Goal: Task Accomplishment & Management: Use online tool/utility

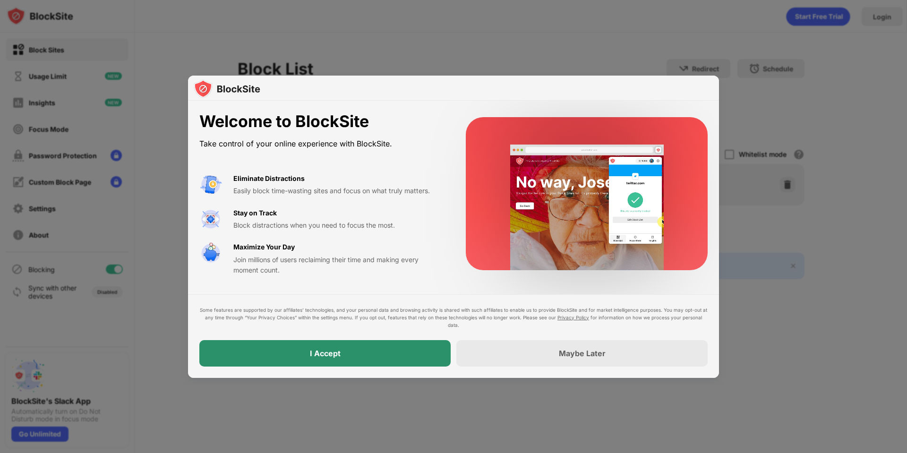
click at [377, 365] on div "I Accept" at bounding box center [324, 353] width 251 height 26
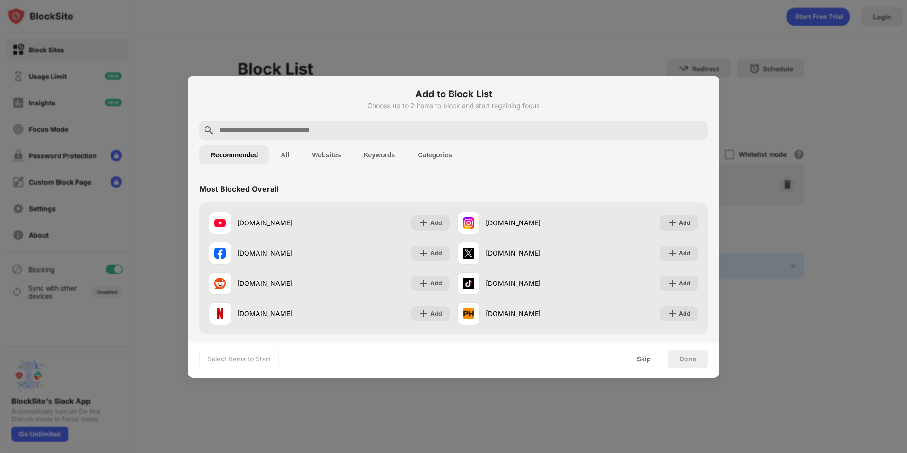
click at [305, 129] on input "text" at bounding box center [461, 130] width 486 height 11
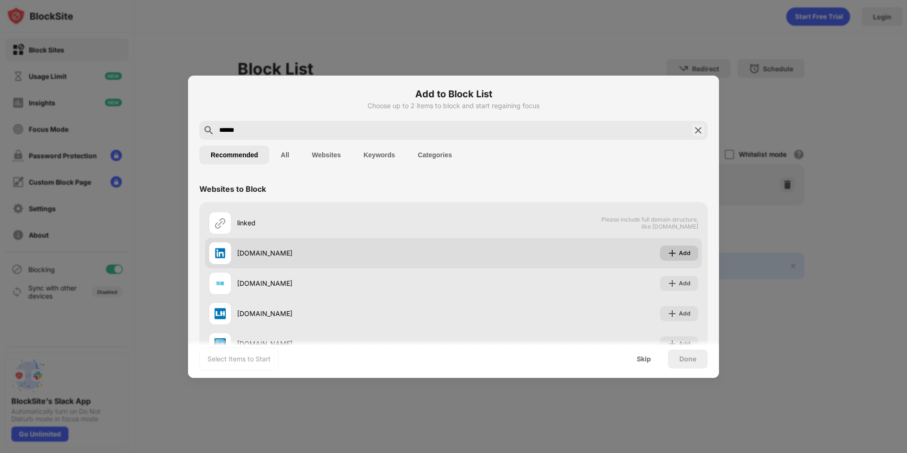
type input "******"
click at [668, 251] on img at bounding box center [672, 253] width 9 height 9
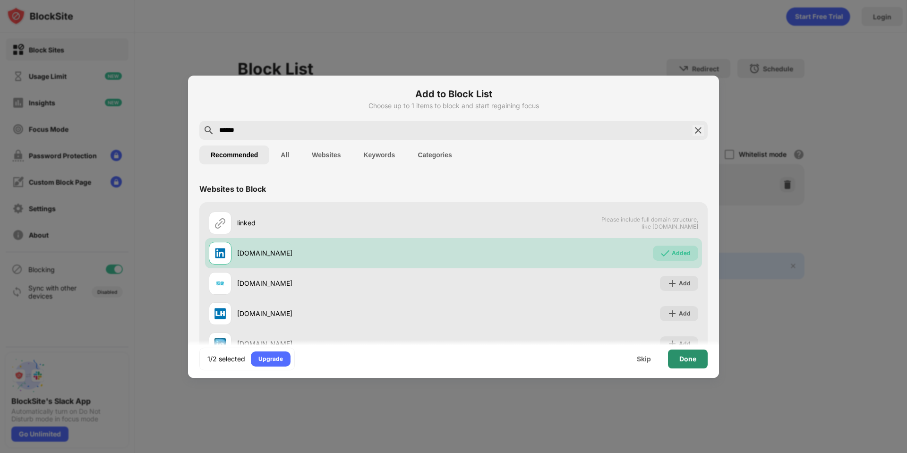
click at [684, 356] on div "Done" at bounding box center [688, 359] width 17 height 8
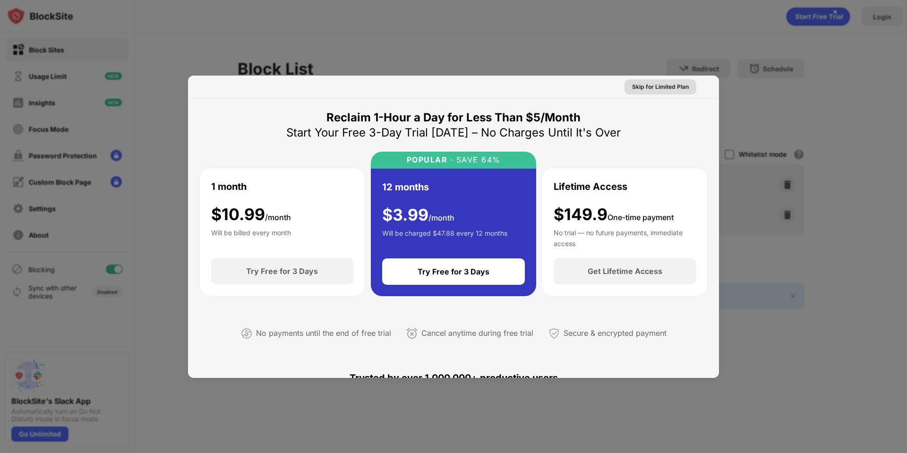
click at [661, 86] on div "Skip for Limited Plan" at bounding box center [660, 86] width 57 height 9
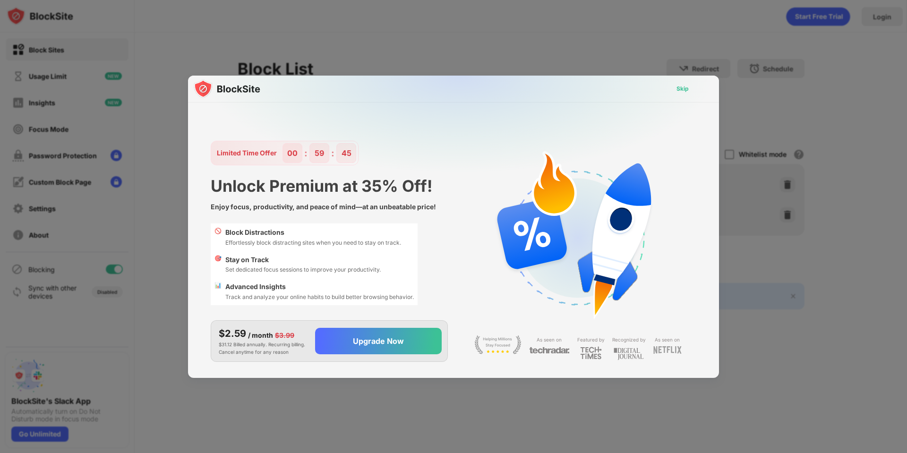
click at [682, 87] on div "Skip" at bounding box center [683, 88] width 12 height 9
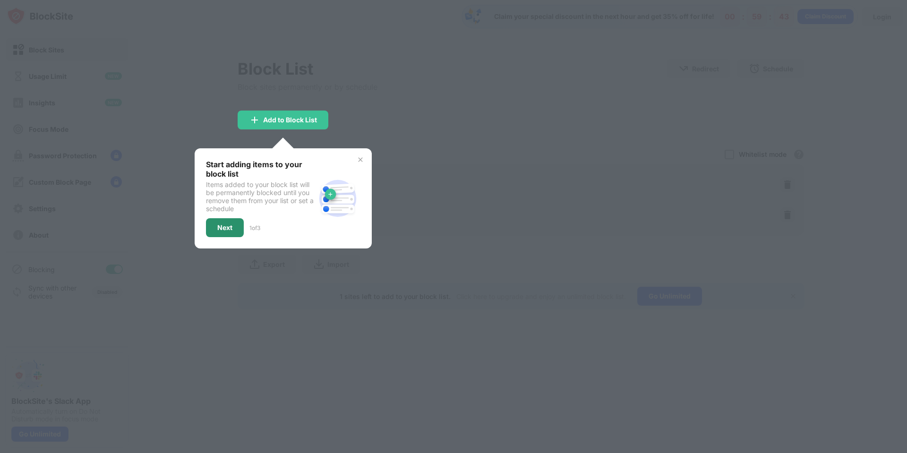
click at [233, 225] on div "Next" at bounding box center [225, 227] width 38 height 19
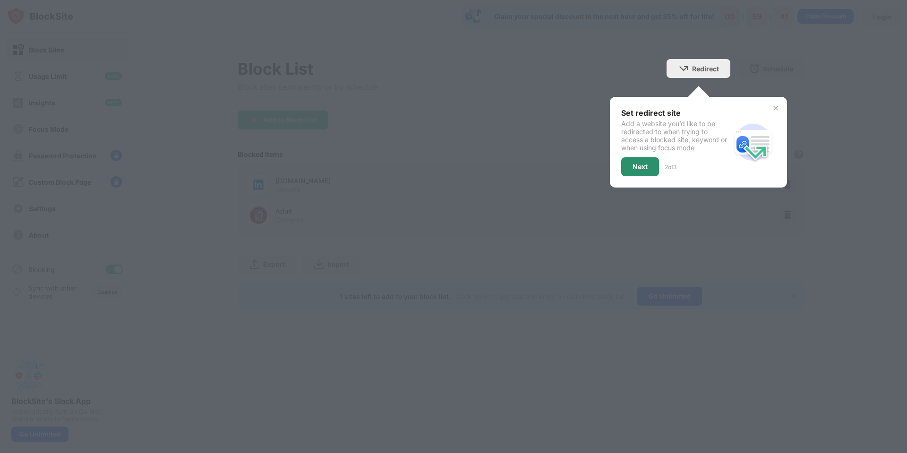
click at [642, 169] on div "Next" at bounding box center [640, 167] width 15 height 8
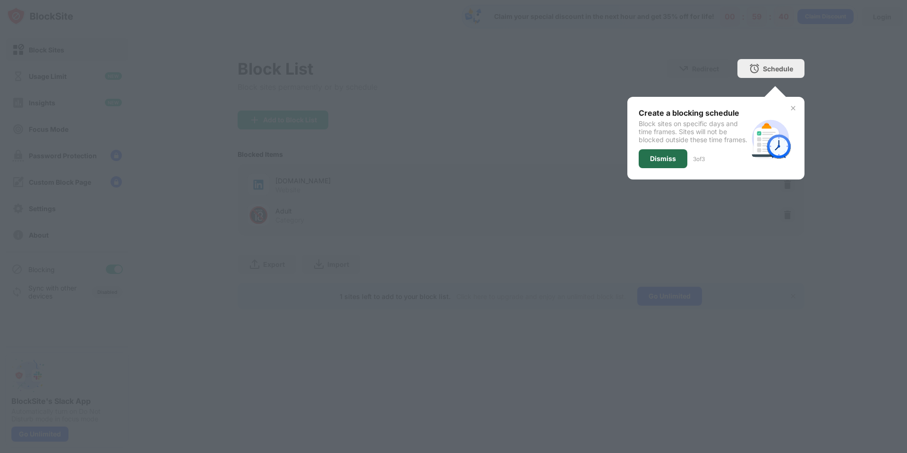
click at [662, 162] on div "Dismiss" at bounding box center [663, 158] width 49 height 19
